Goal: Task Accomplishment & Management: Manage account settings

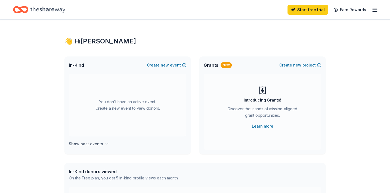
click at [106, 144] on icon "button" at bounding box center [107, 144] width 4 height 4
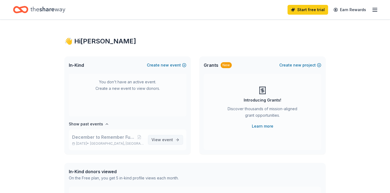
click at [153, 138] on span "View event" at bounding box center [161, 140] width 21 height 7
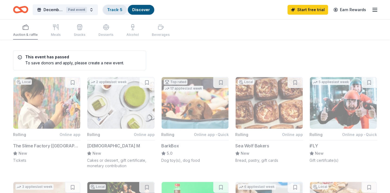
click at [114, 8] on link "Track · 5" at bounding box center [114, 9] width 15 height 5
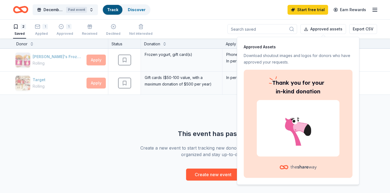
scroll to position [26, 0]
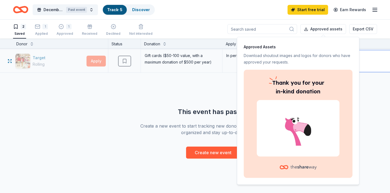
click at [364, 51] on textarea at bounding box center [372, 61] width 80 height 22
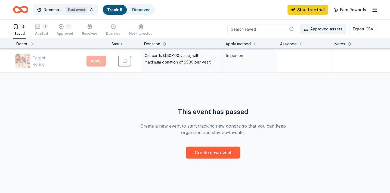
click at [329, 27] on button "Approved assets" at bounding box center [323, 29] width 46 height 10
click at [374, 10] on line "button" at bounding box center [375, 10] width 4 height 0
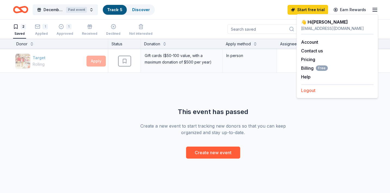
click at [305, 90] on button "Logout" at bounding box center [308, 90] width 14 height 7
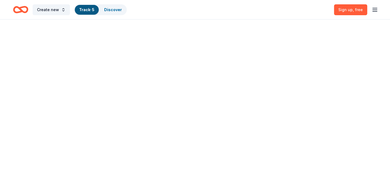
scroll to position [0, 0]
